Goal: Task Accomplishment & Management: Manage account settings

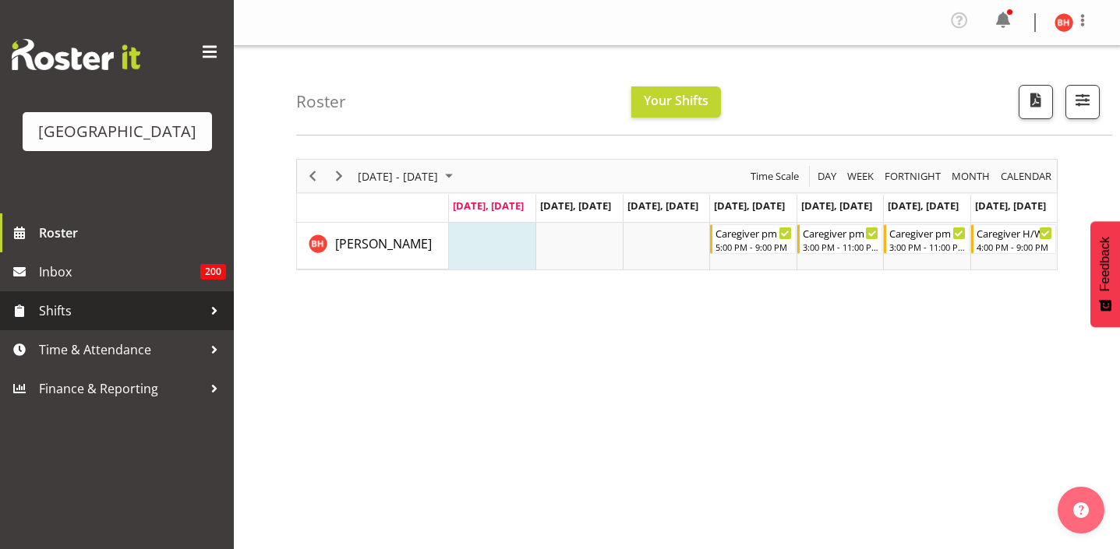
click at [149, 323] on span "Shifts" at bounding box center [121, 310] width 164 height 23
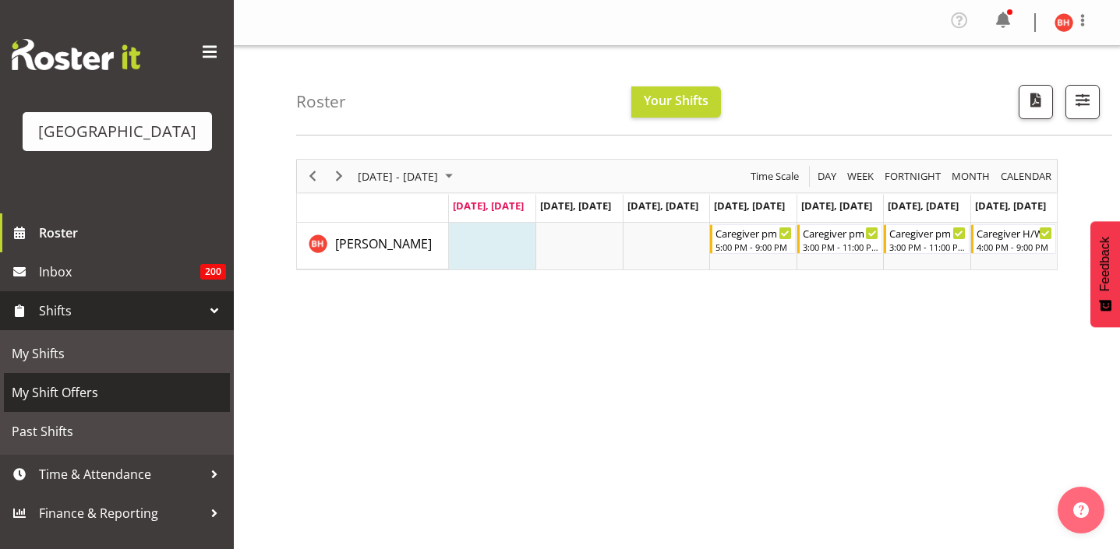
click at [141, 404] on span "My Shift Offers" at bounding box center [117, 392] width 210 height 23
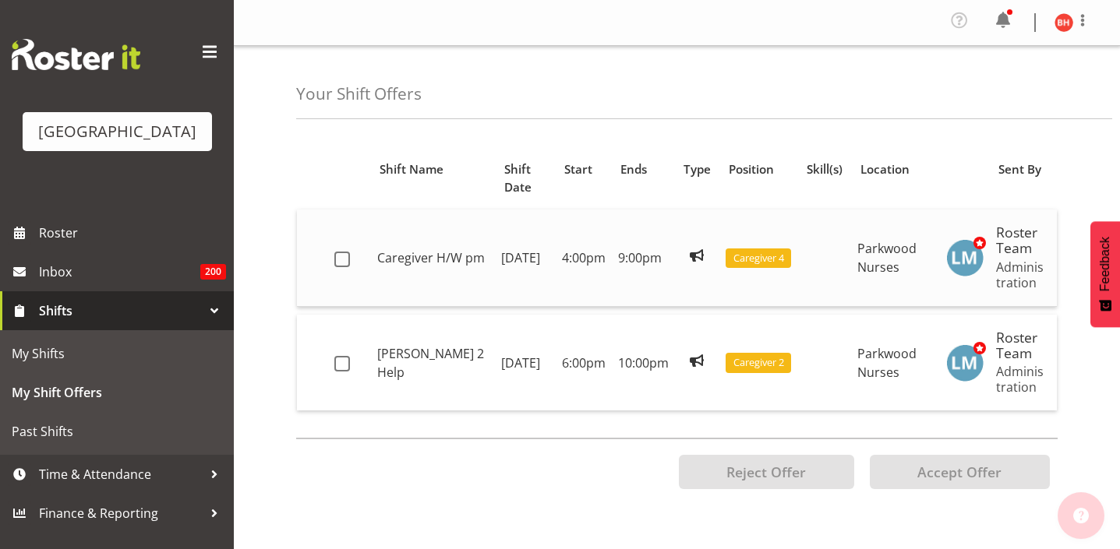
click at [340, 231] on td at bounding box center [349, 258] width 43 height 97
click at [348, 356] on span at bounding box center [342, 364] width 16 height 16
checkbox input "true"
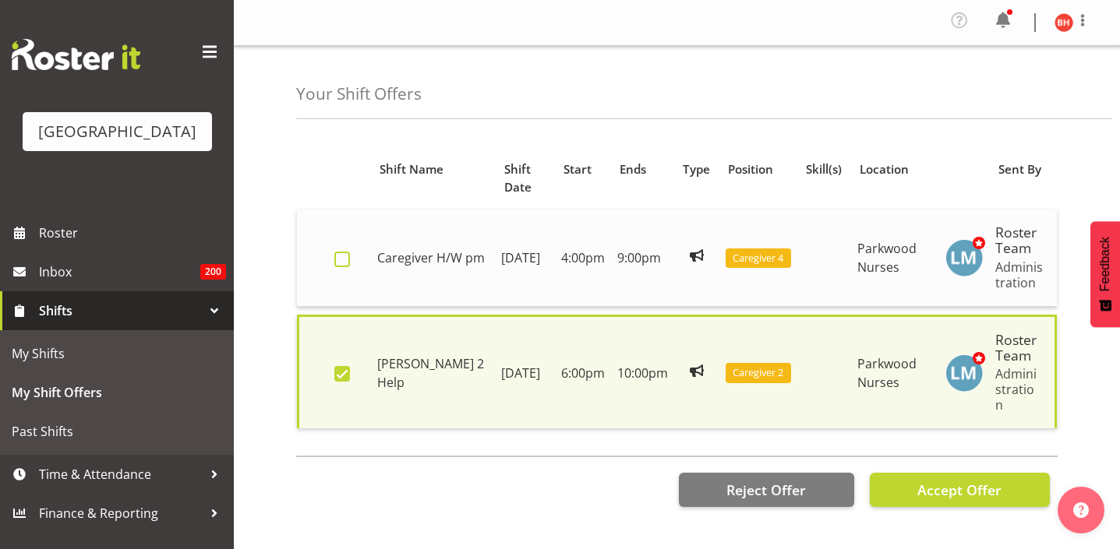
click at [349, 252] on label at bounding box center [346, 260] width 24 height 16
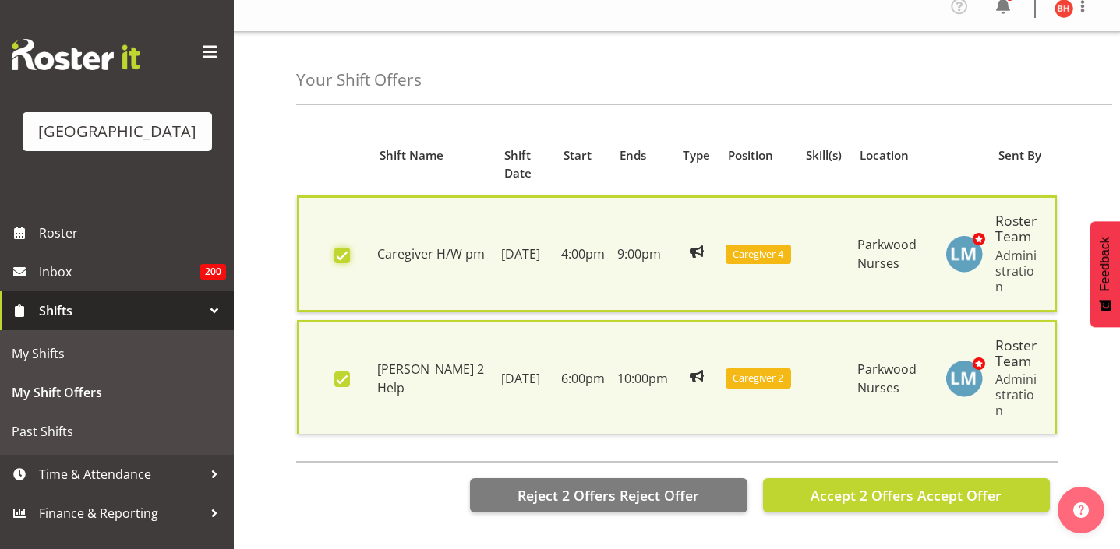
scroll to position [9, 0]
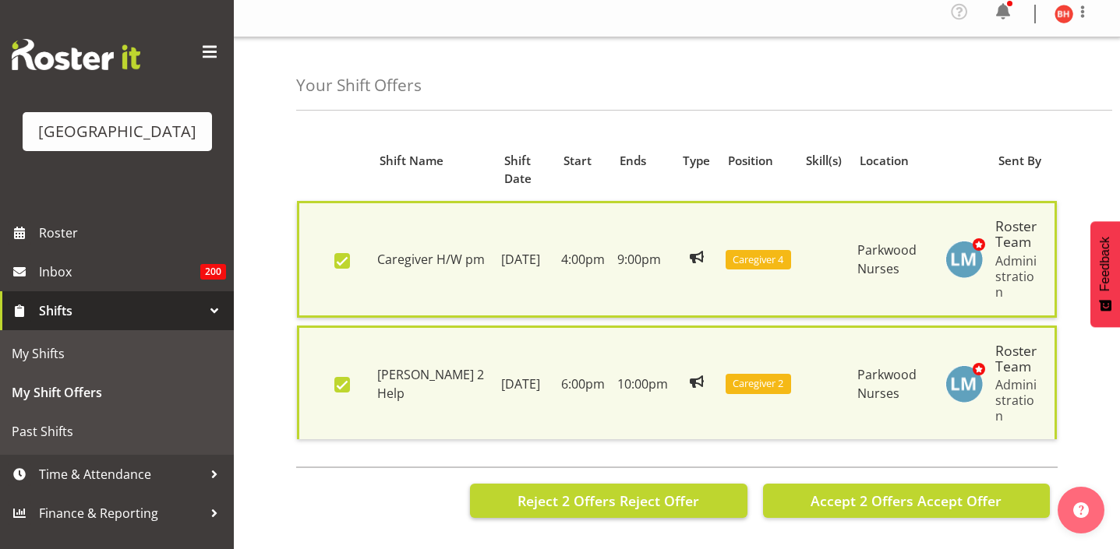
click at [655, 492] on span "Reject Offer" at bounding box center [659, 501] width 79 height 19
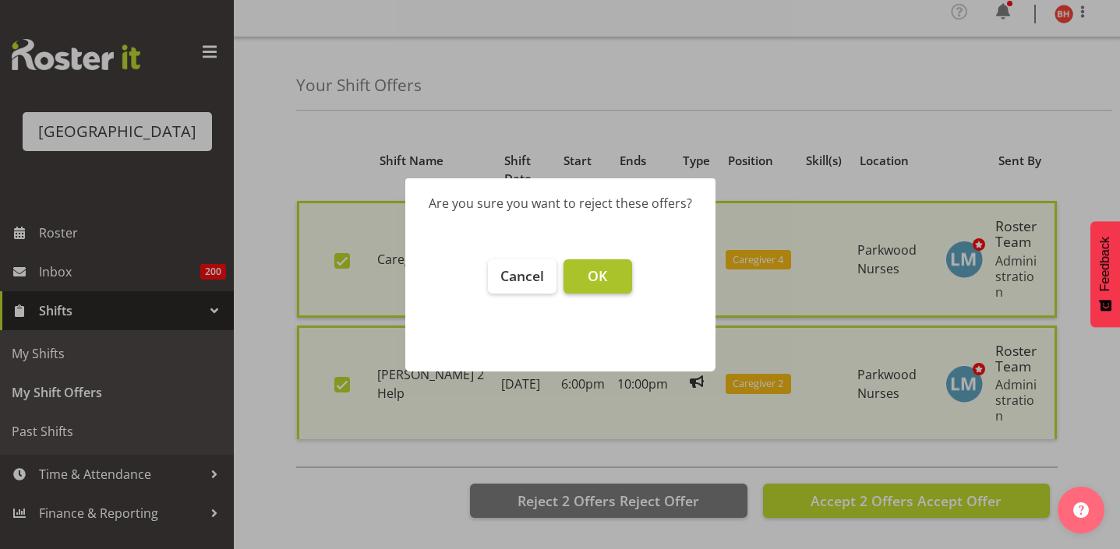
click at [620, 269] on button "OK" at bounding box center [597, 276] width 69 height 34
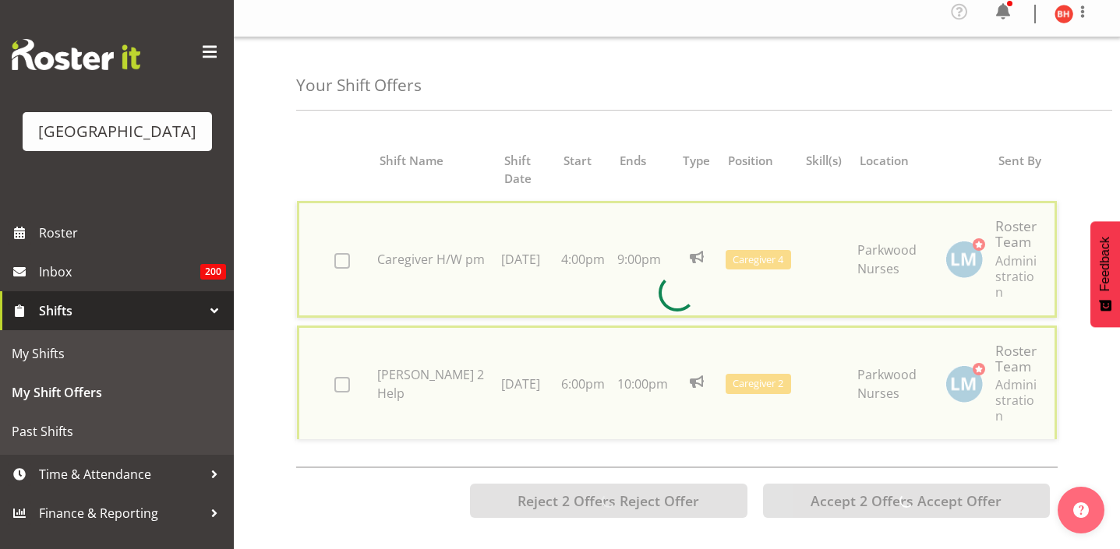
checkbox input "false"
